Goal: Navigation & Orientation: Understand site structure

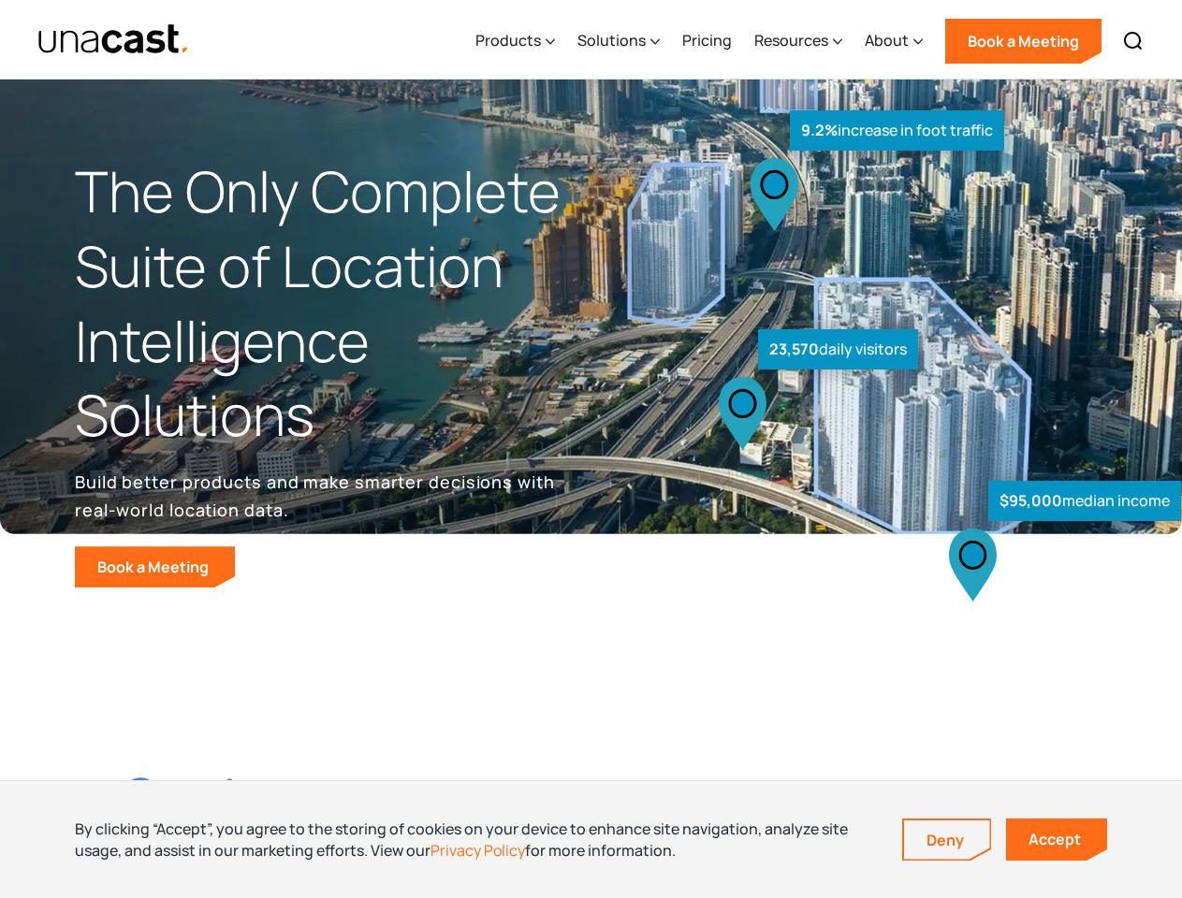
click at [591, 449] on div "$95,000 median income 23,570 daily visitors 9.2% increase in foot traffic" at bounding box center [880, 390] width 578 height 396
click at [811, 39] on div "Resources" at bounding box center [791, 40] width 74 height 22
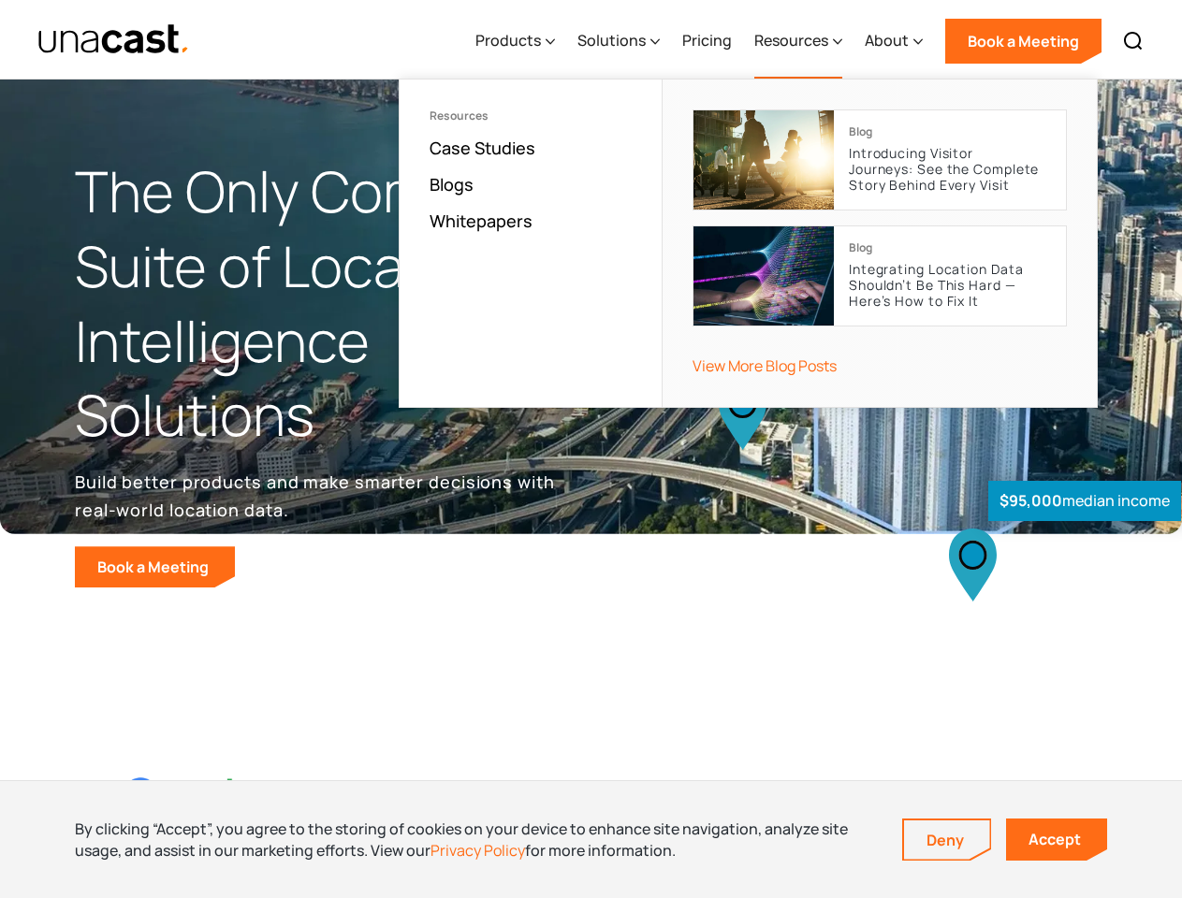
click at [519, 41] on div "Products" at bounding box center [508, 40] width 66 height 22
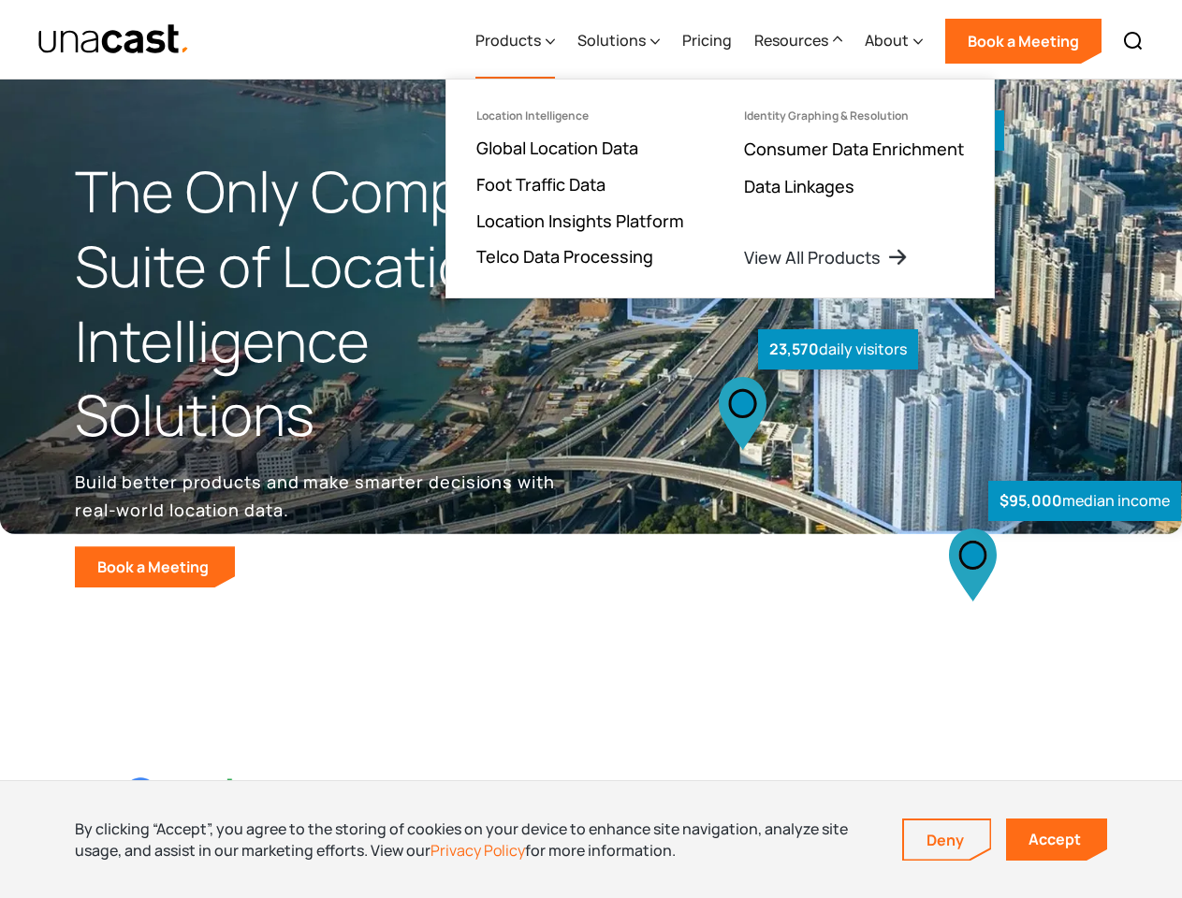
click at [620, 41] on div "Solutions" at bounding box center [611, 40] width 68 height 22
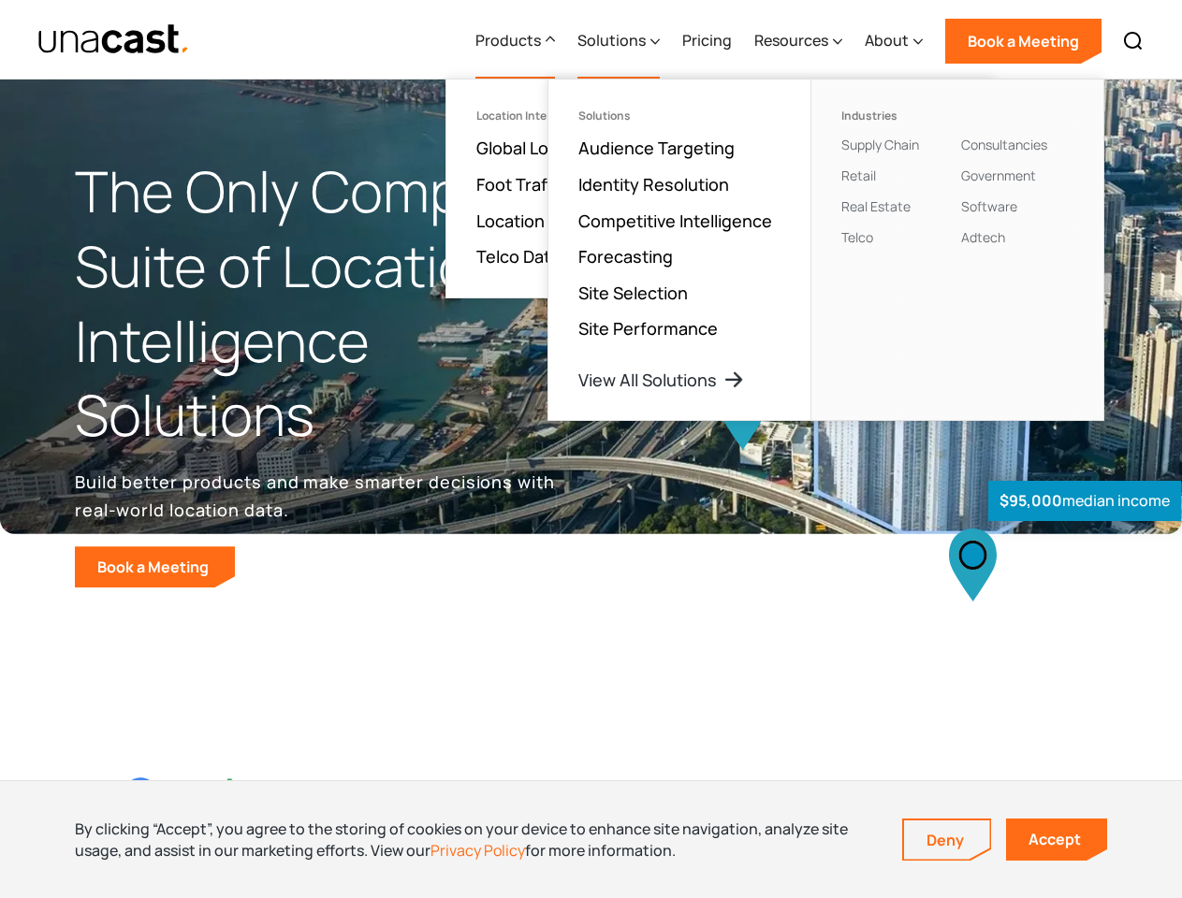
click at [799, 41] on div "Resources" at bounding box center [791, 40] width 74 height 22
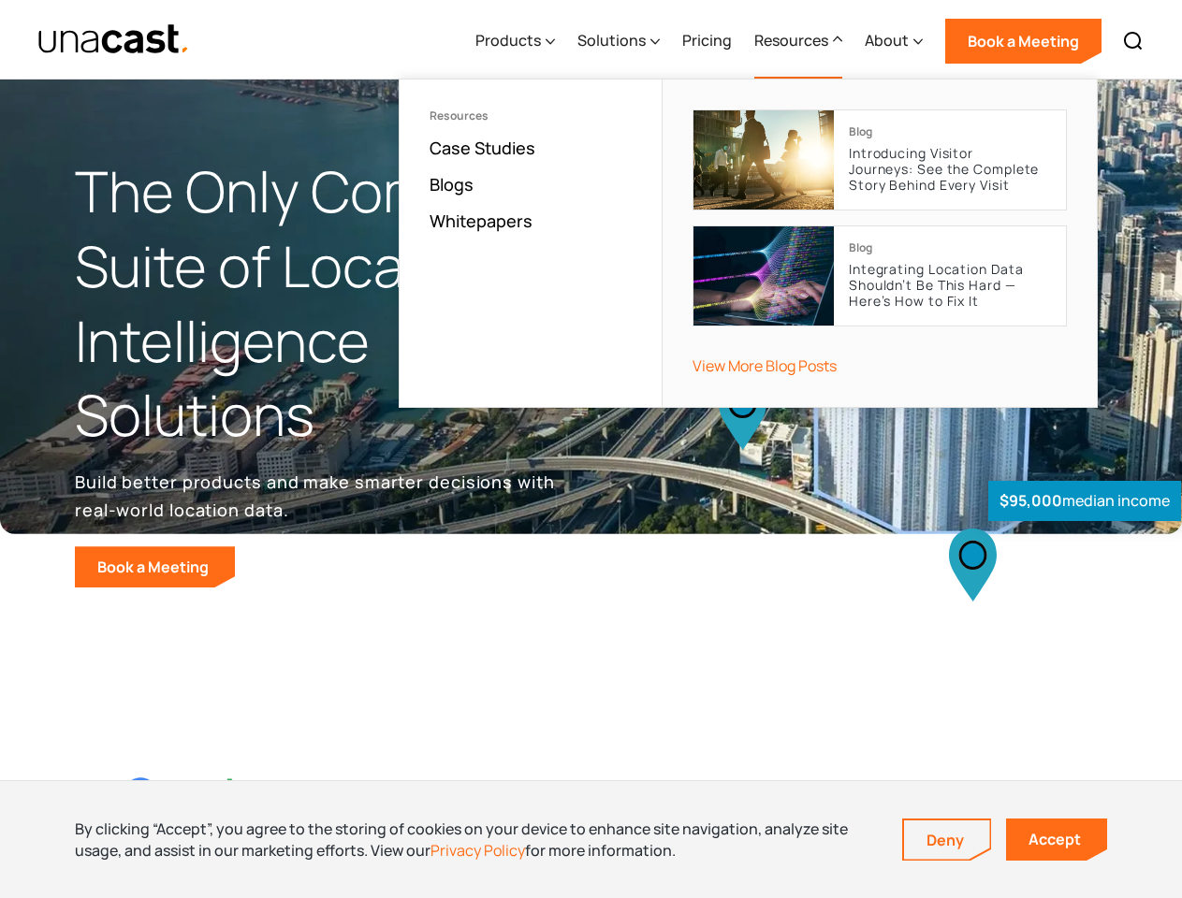
click at [895, 41] on div "About" at bounding box center [887, 40] width 44 height 22
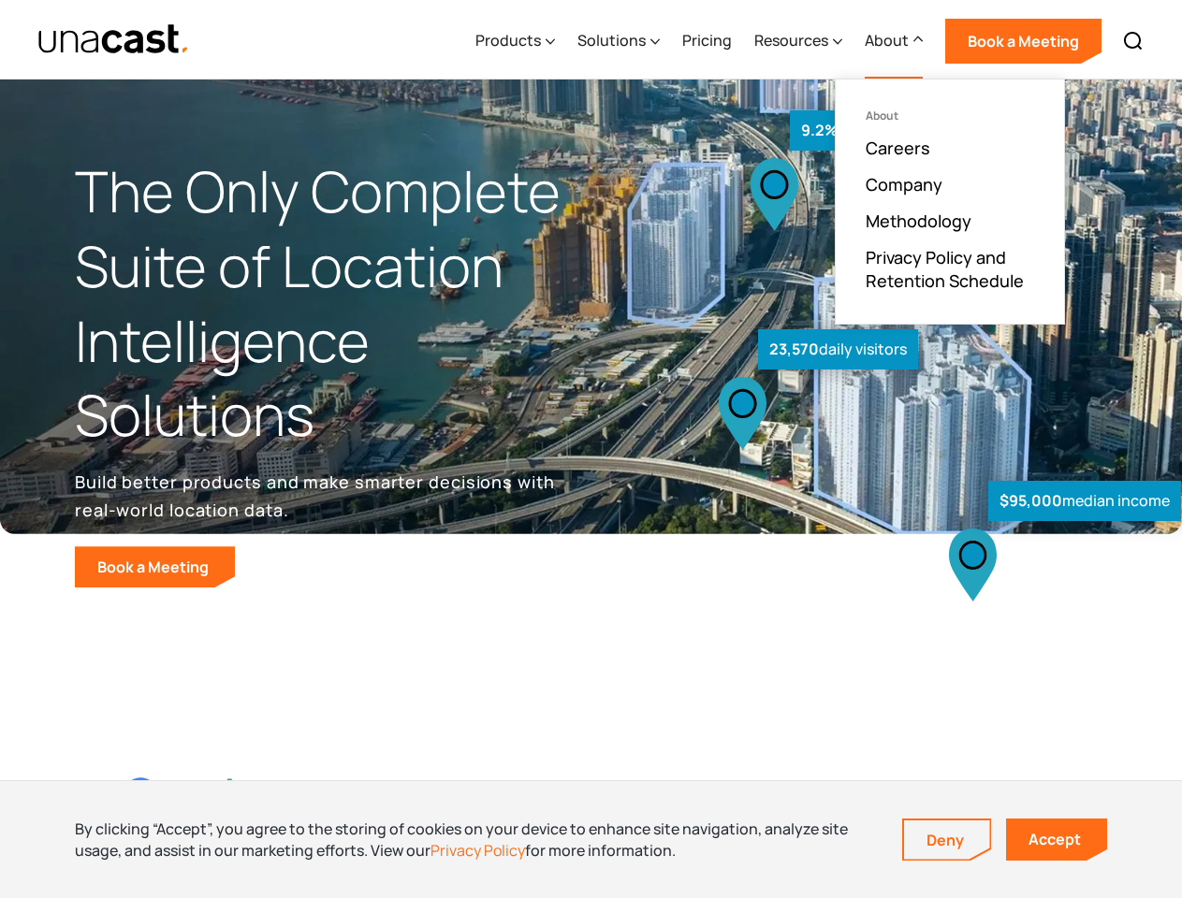
click at [1133, 41] on img at bounding box center [1133, 41] width 22 height 22
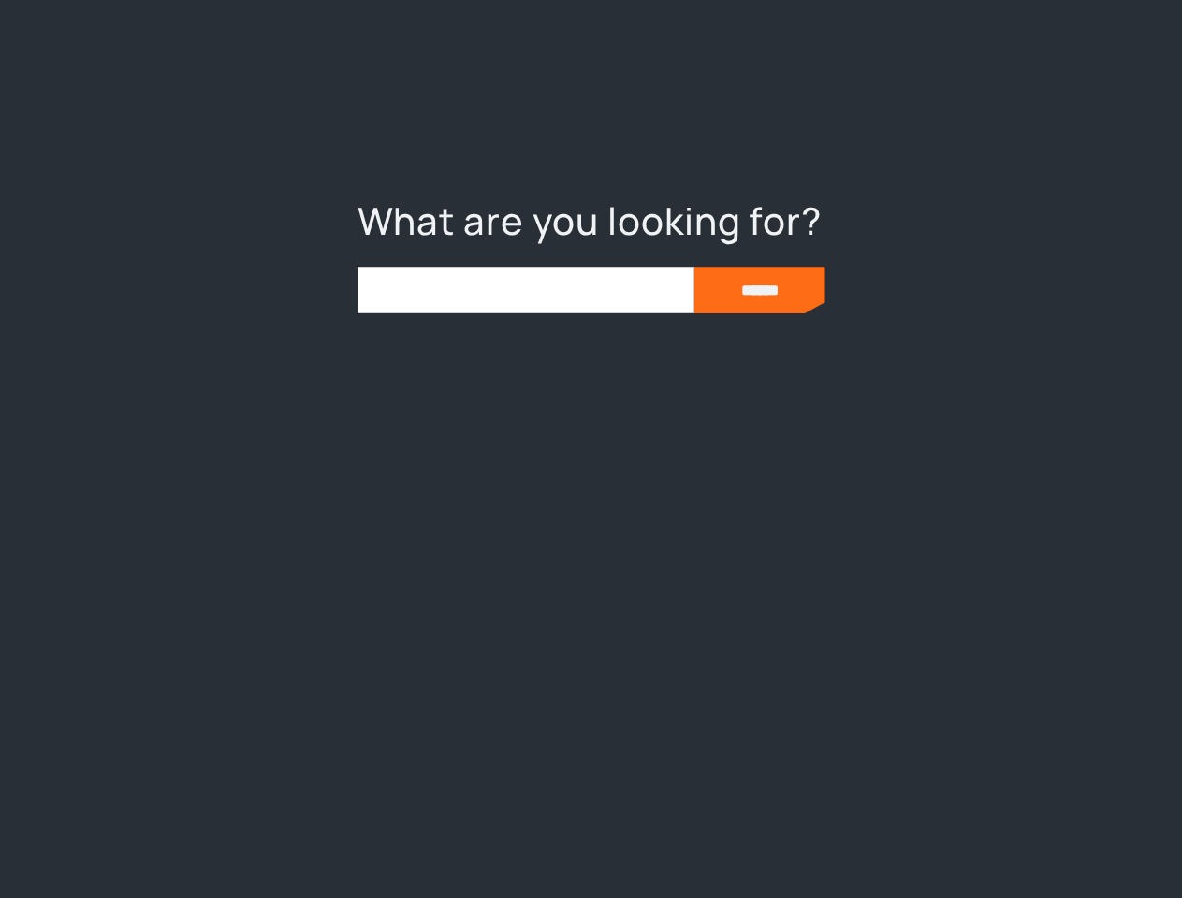
click at [590, 839] on div at bounding box center [591, 449] width 1182 height 898
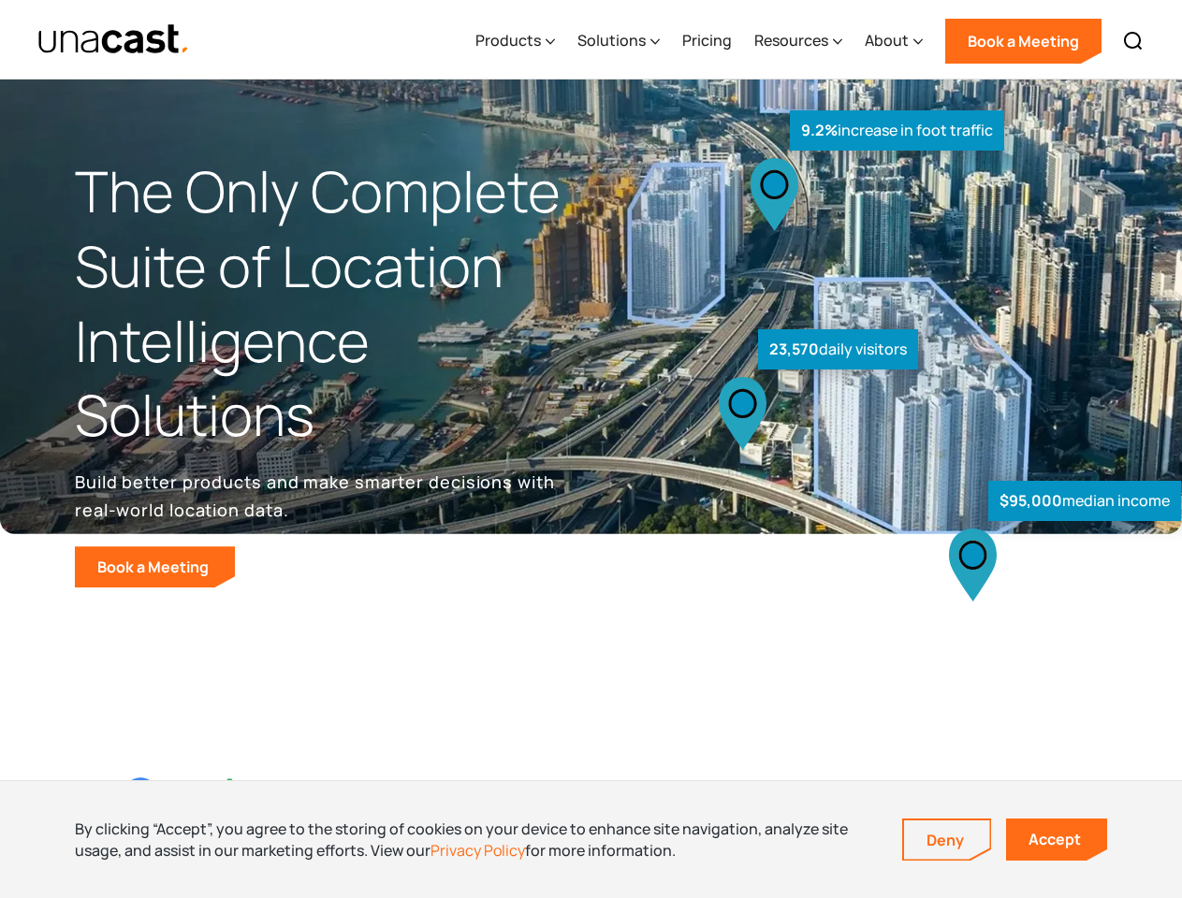
click at [947, 840] on link "Deny" at bounding box center [947, 840] width 86 height 39
click at [1056, 839] on link "Accept" at bounding box center [1056, 840] width 101 height 42
